Goal: Find specific page/section: Find specific page/section

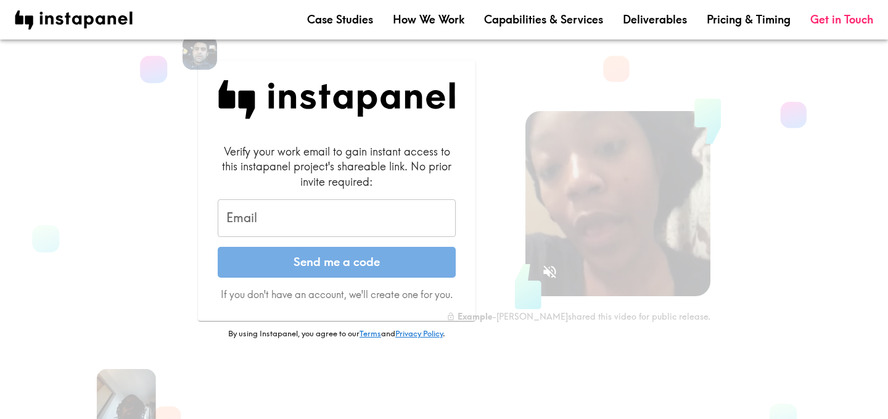
scroll to position [36, 0]
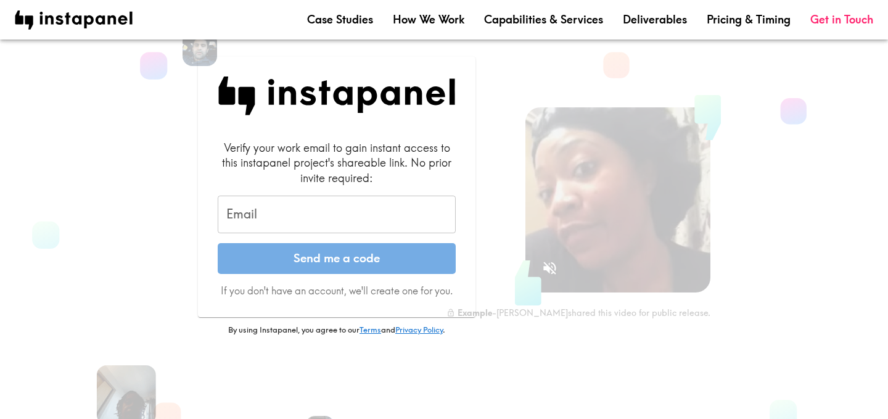
click at [286, 202] on input "Email" at bounding box center [337, 215] width 238 height 38
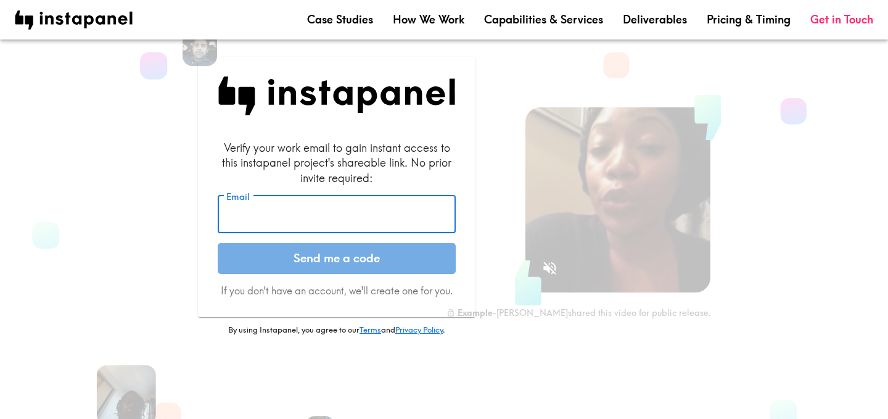
type input "[PERSON_NAME][EMAIL_ADDRESS][DOMAIN_NAME]"
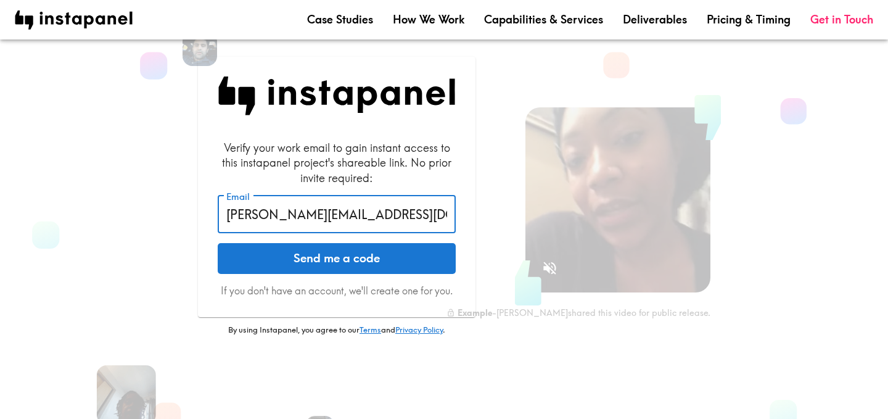
click at [295, 250] on button "Send me a code" at bounding box center [337, 258] width 238 height 31
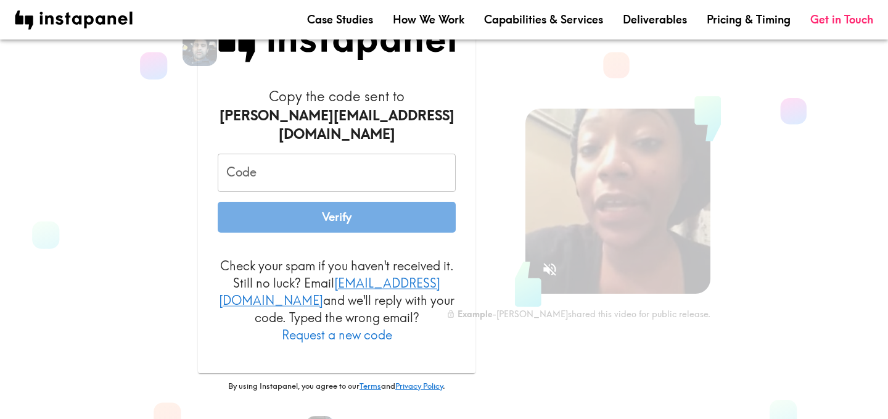
click at [245, 187] on input "Code" at bounding box center [337, 173] width 238 height 38
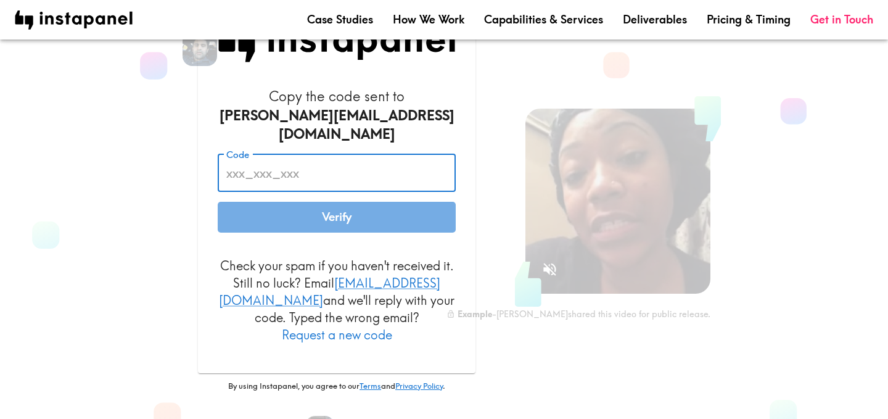
paste input "B6E_hm8_4QU"
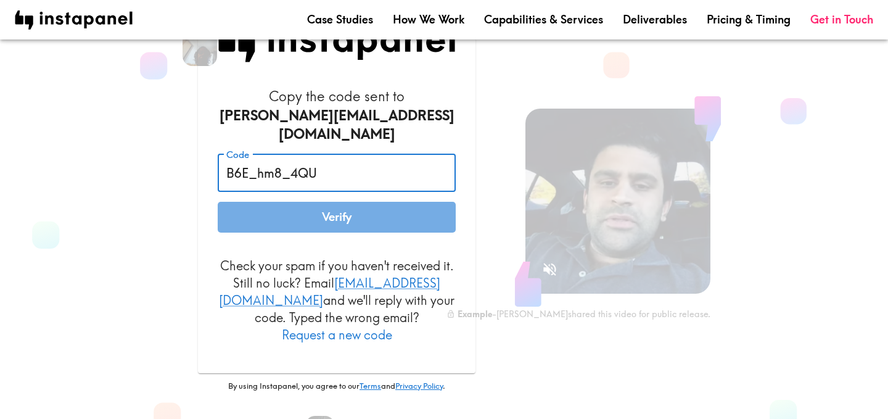
type input "B6E_hm8_4QU"
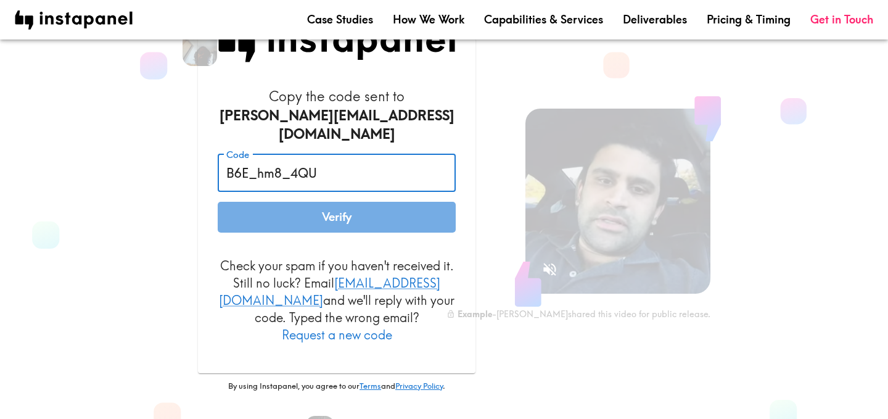
click at [189, 220] on div "Copy the code sent to giuliana.termite@revolt.digital Code B6E_hm8_4QU Code Ver…" at bounding box center [337, 232] width 338 height 456
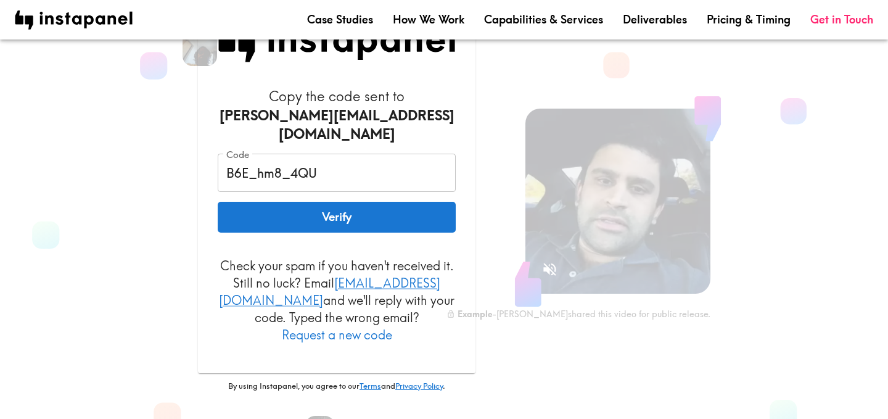
click at [257, 227] on button "Verify" at bounding box center [337, 217] width 238 height 31
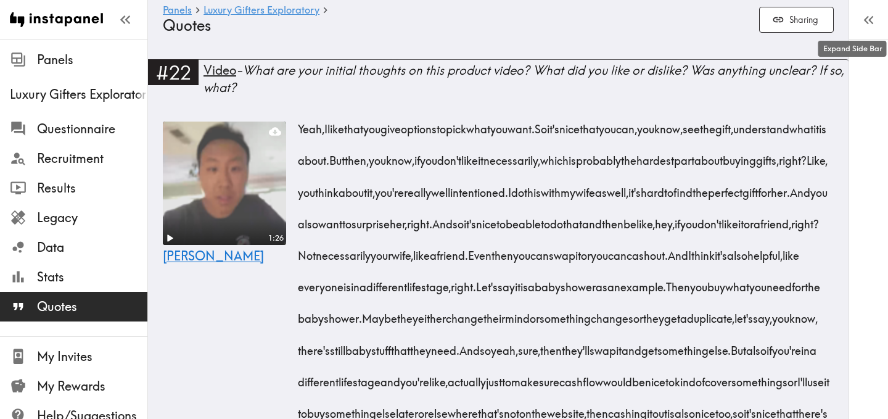
click at [877, 17] on icon "button" at bounding box center [868, 20] width 17 height 17
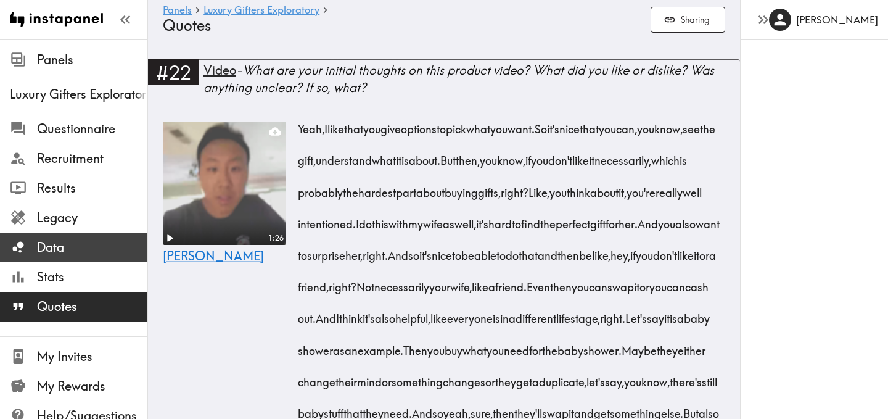
click at [71, 245] on span "Data" at bounding box center [92, 247] width 110 height 17
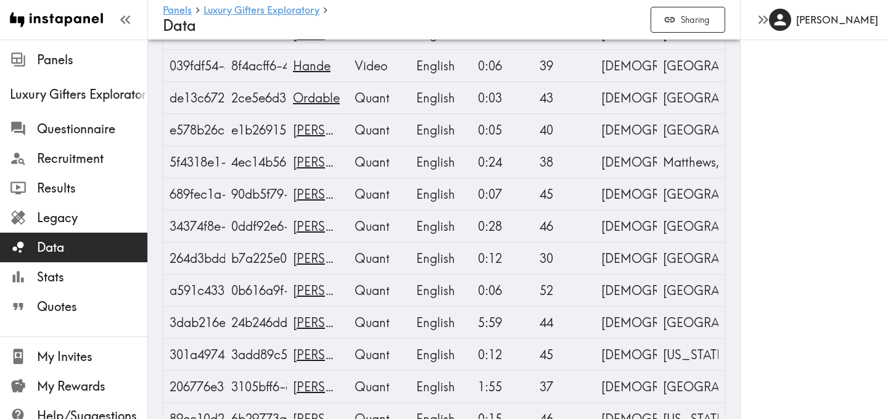
scroll to position [3724, 0]
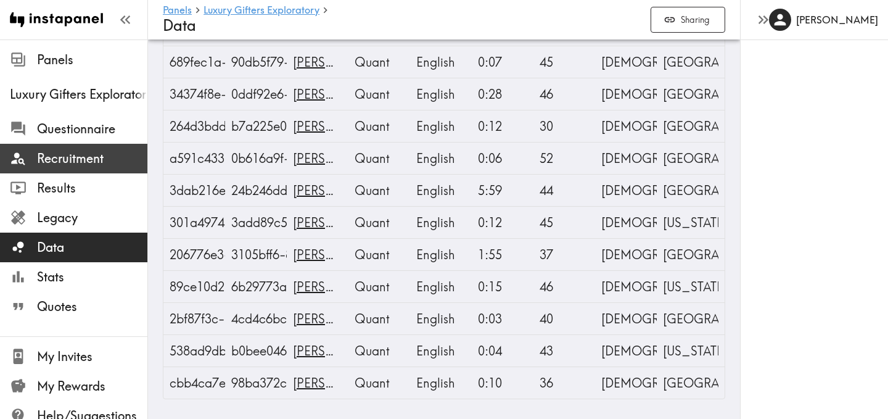
click at [67, 154] on span "Recruitment" at bounding box center [92, 158] width 110 height 17
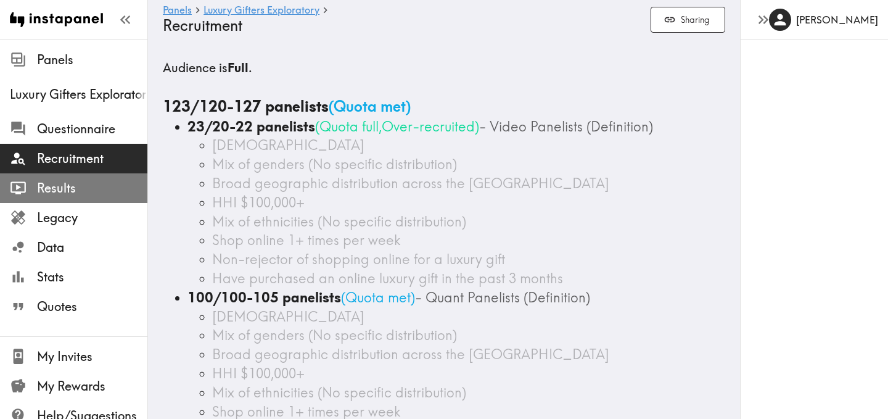
click at [67, 181] on span "Results" at bounding box center [92, 187] width 110 height 17
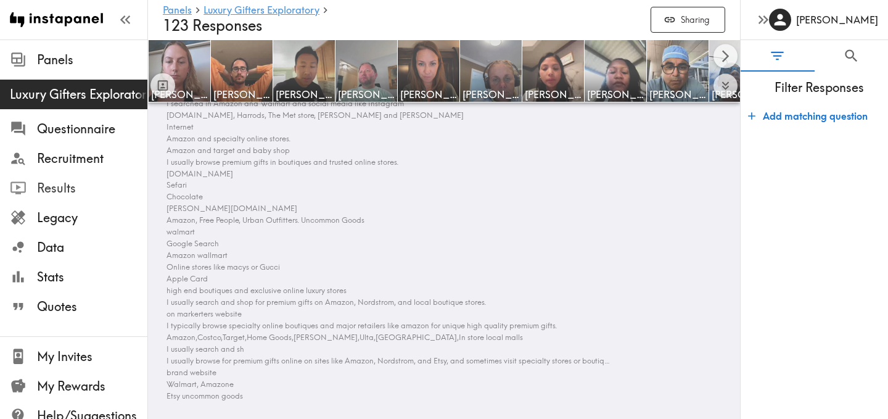
scroll to position [4057, 0]
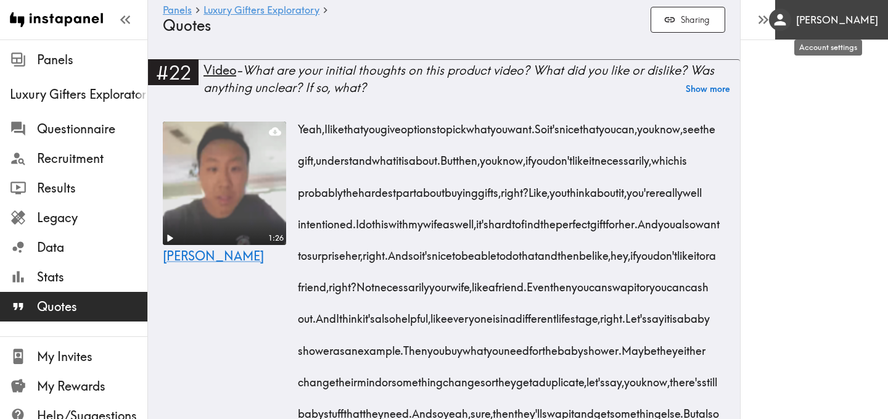
click at [807, 10] on div "[PERSON_NAME]" at bounding box center [823, 20] width 109 height 22
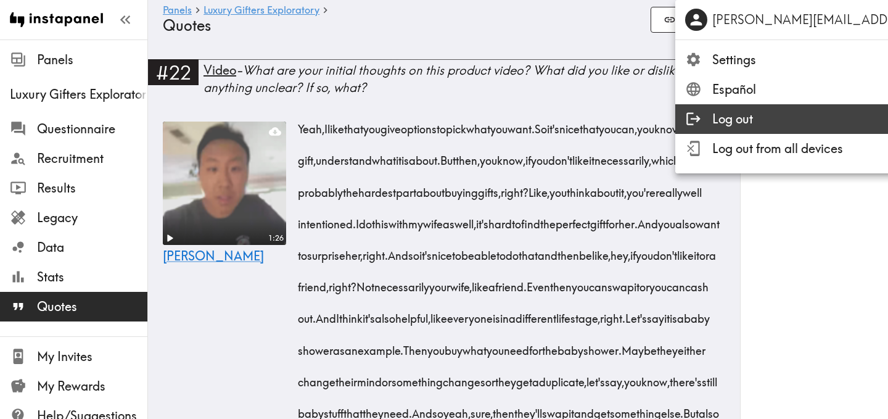
click at [730, 119] on span "Log out" at bounding box center [872, 118] width 321 height 17
